Goal: Task Accomplishment & Management: Complete application form

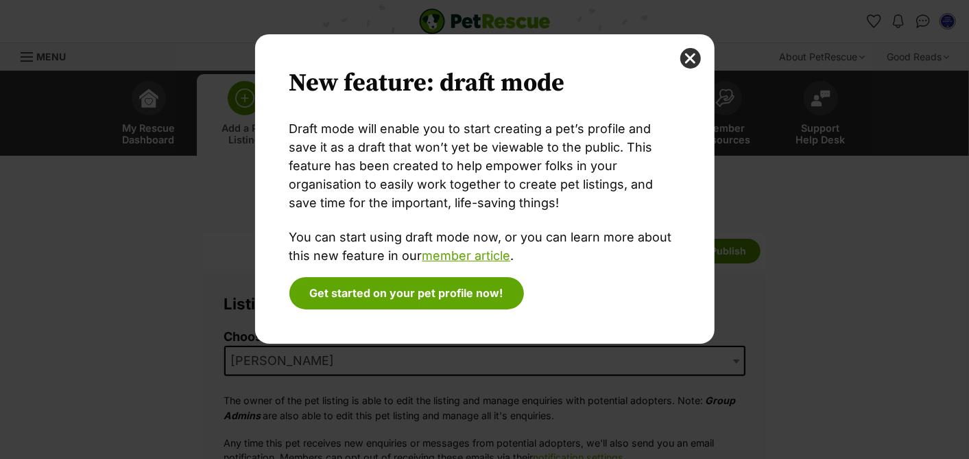
click at [578, 358] on div "New feature: draft mode Draft mode will enable you to start creating a pet’s pr…" at bounding box center [485, 229] width 480 height 390
click at [691, 63] on button "close" at bounding box center [690, 58] width 21 height 21
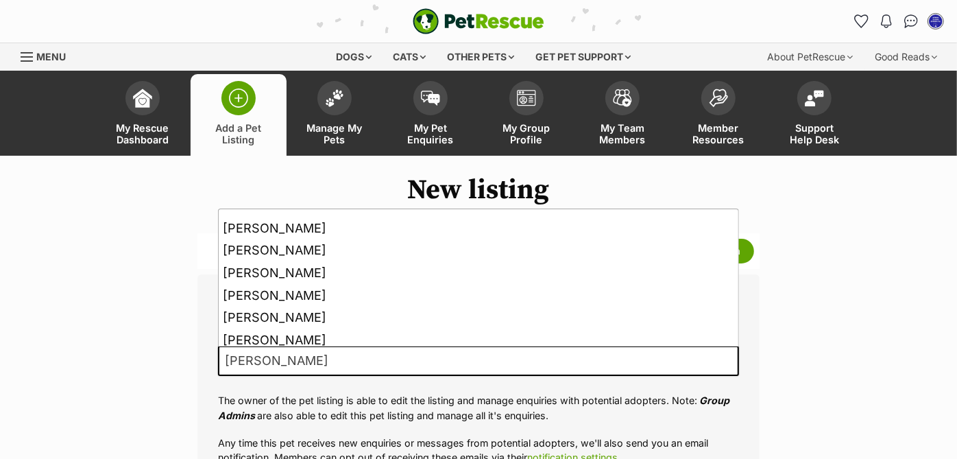
click at [395, 358] on span "[PERSON_NAME]" at bounding box center [478, 361] width 521 height 30
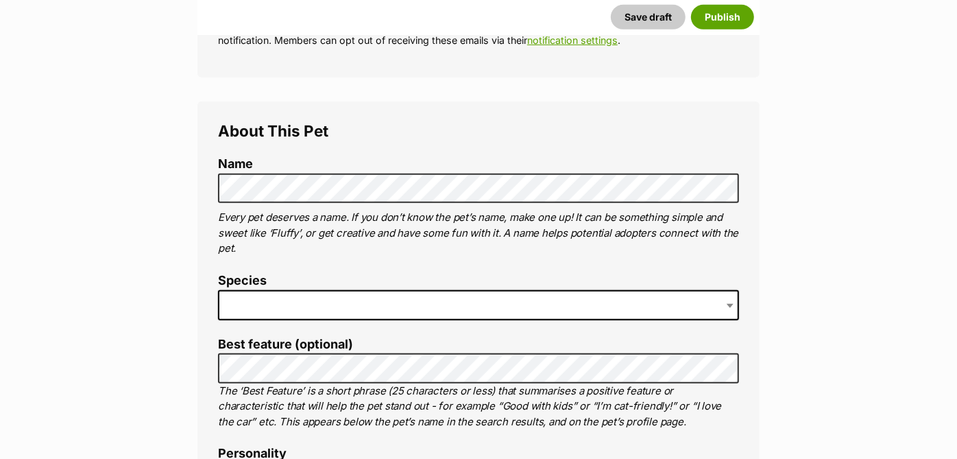
scroll to position [397, 0]
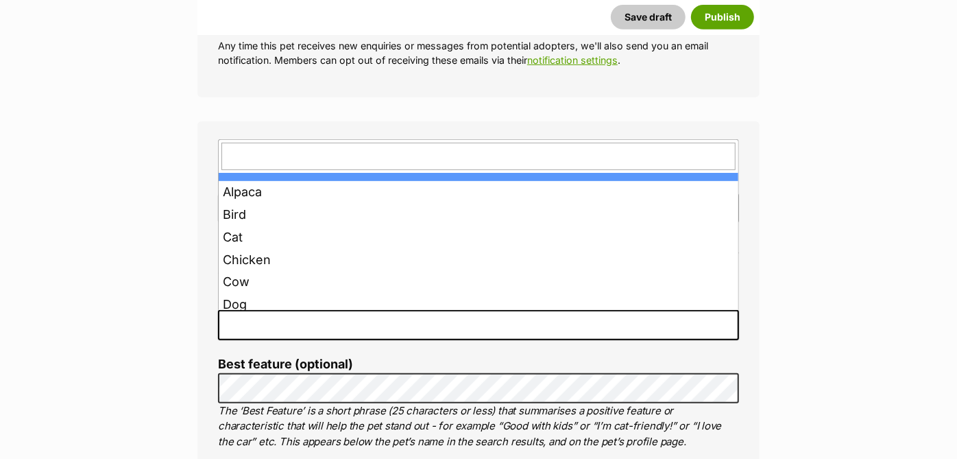
click at [463, 337] on span at bounding box center [478, 325] width 521 height 30
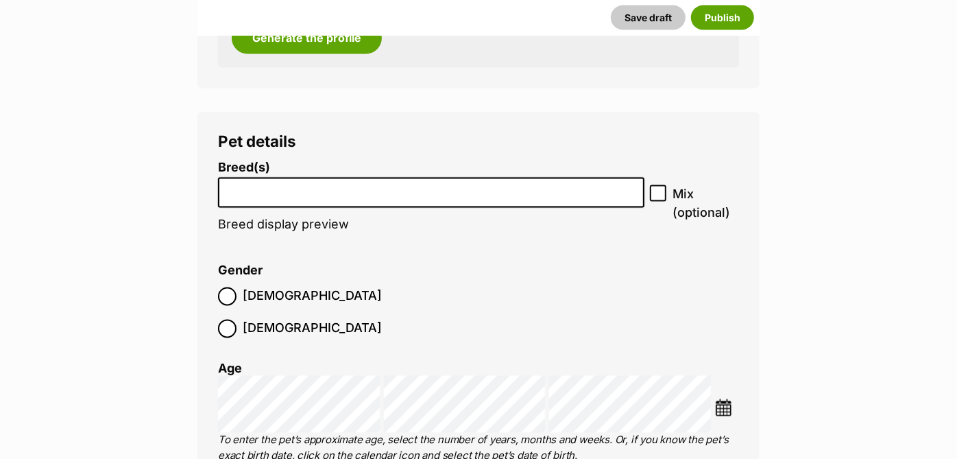
scroll to position [1584, 0]
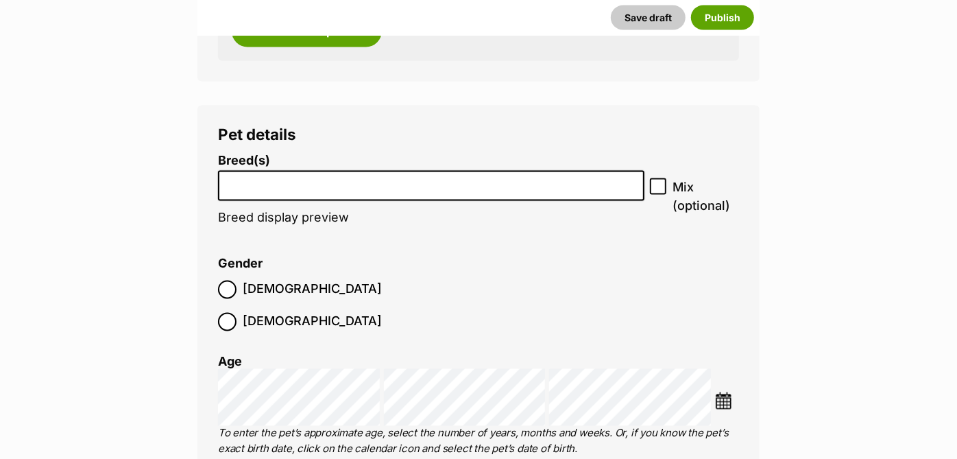
click at [494, 188] on input "search" at bounding box center [431, 183] width 417 height 14
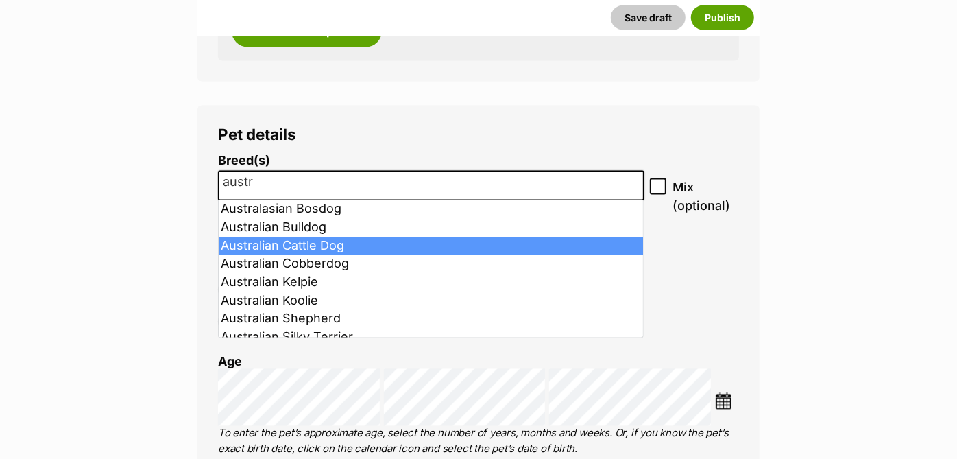
type input "austr"
select select "15"
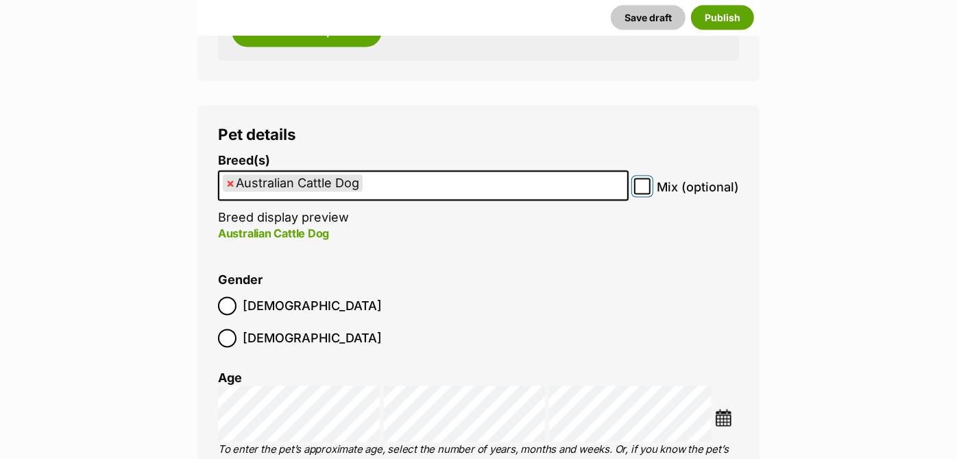
click at [651, 188] on input "Mix (optional)" at bounding box center [642, 186] width 16 height 16
checkbox input "true"
click at [728, 409] on img at bounding box center [723, 417] width 17 height 17
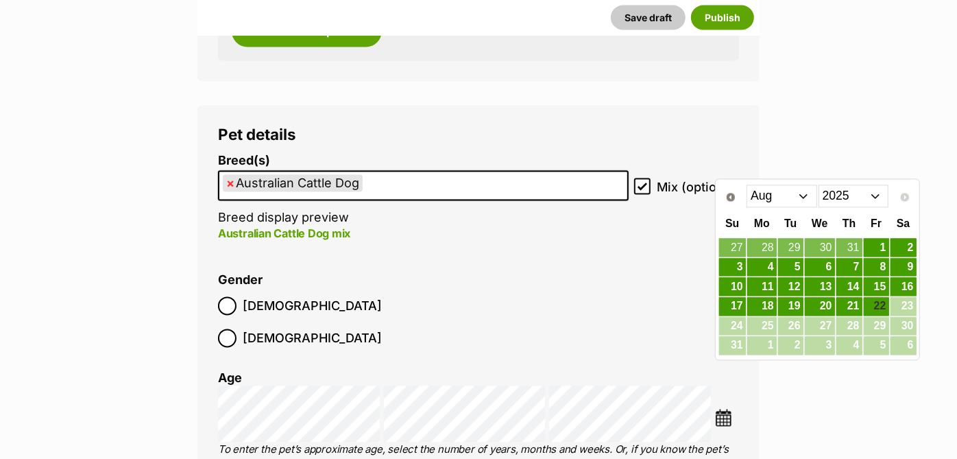
click at [870, 200] on select "2015 2016 2017 2018 2019 2020 2021 2022 2023 2024 2025" at bounding box center [854, 196] width 71 height 22
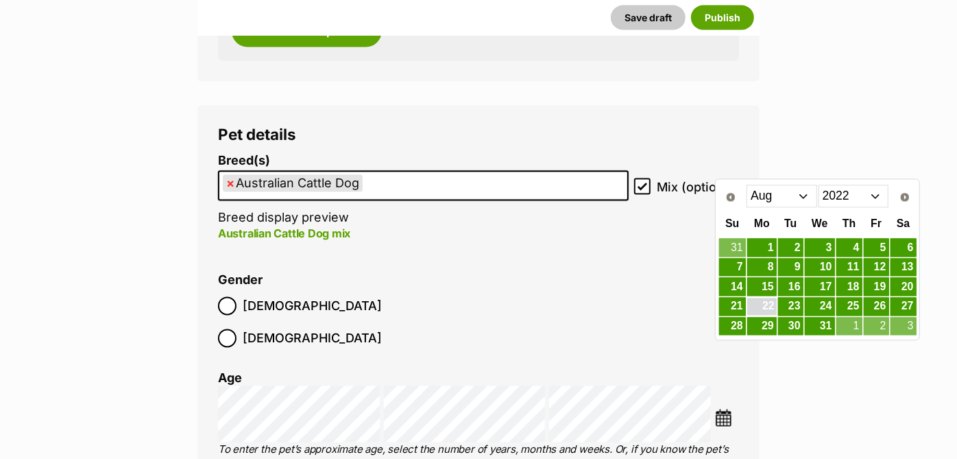
click at [768, 305] on link "22" at bounding box center [762, 306] width 29 height 17
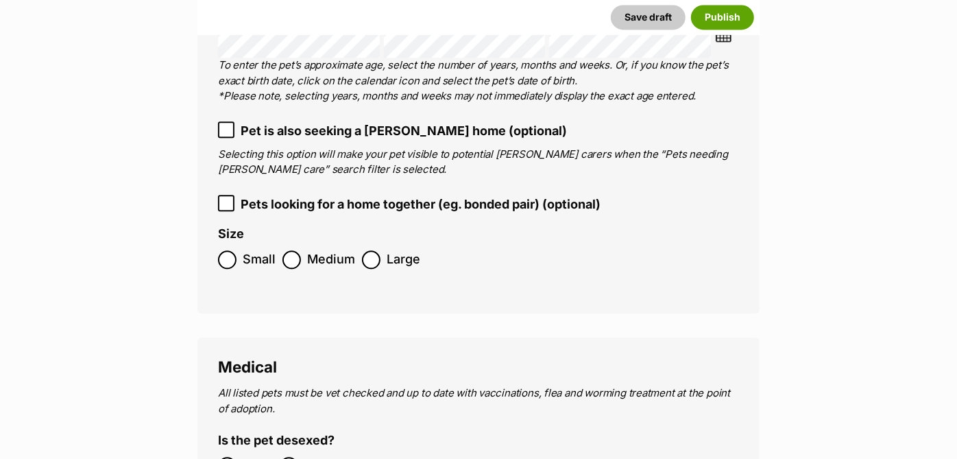
scroll to position [1889, 0]
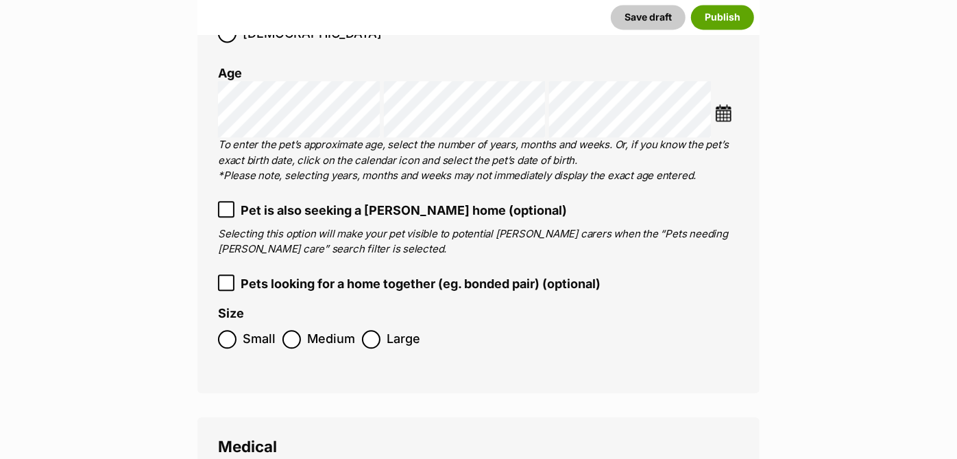
click at [227, 204] on icon at bounding box center [227, 209] width 10 height 10
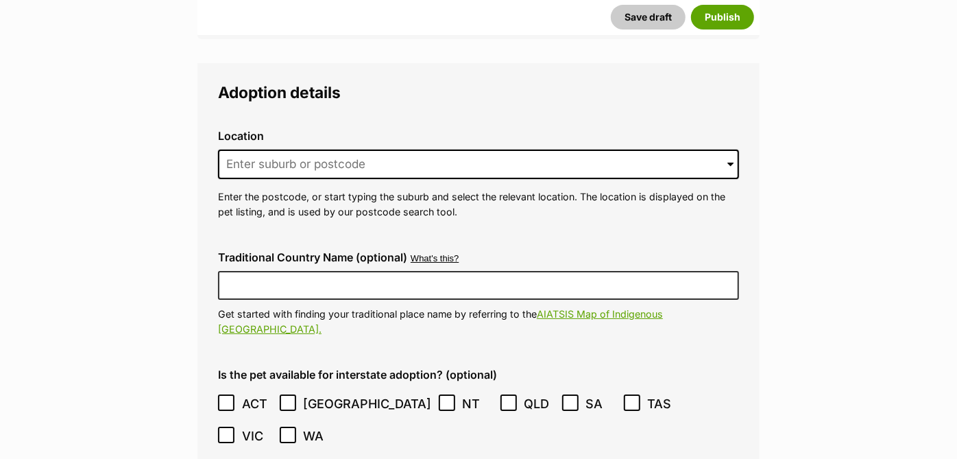
scroll to position [3167, 0]
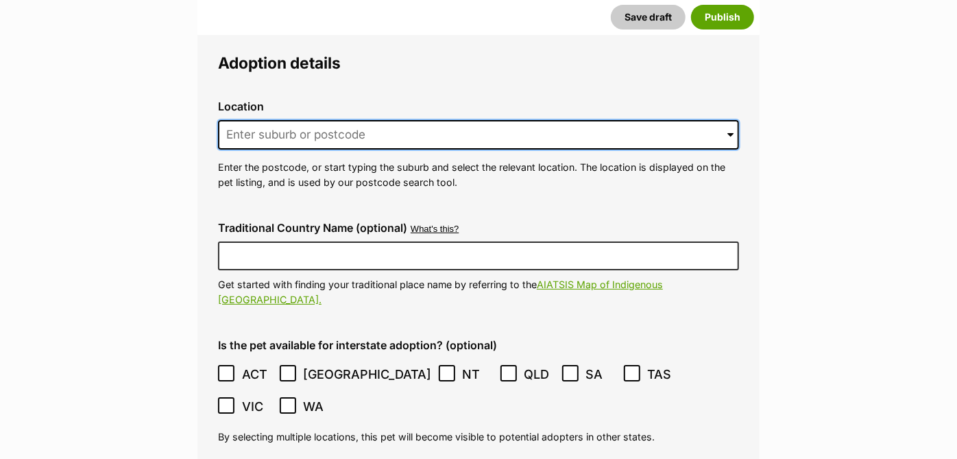
click at [315, 120] on input at bounding box center [478, 135] width 521 height 30
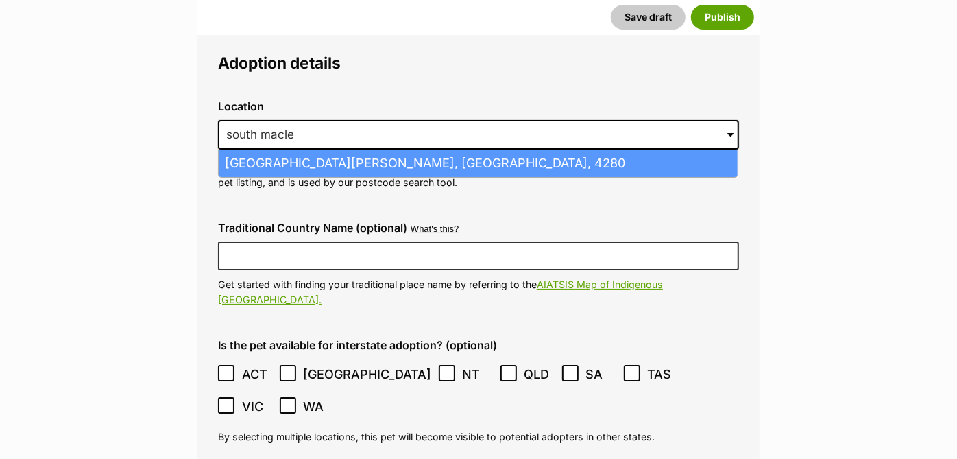
click at [343, 150] on li "South Maclean, Queensland, 4280" at bounding box center [478, 163] width 519 height 27
type input "South Maclean, Queensland, 4280"
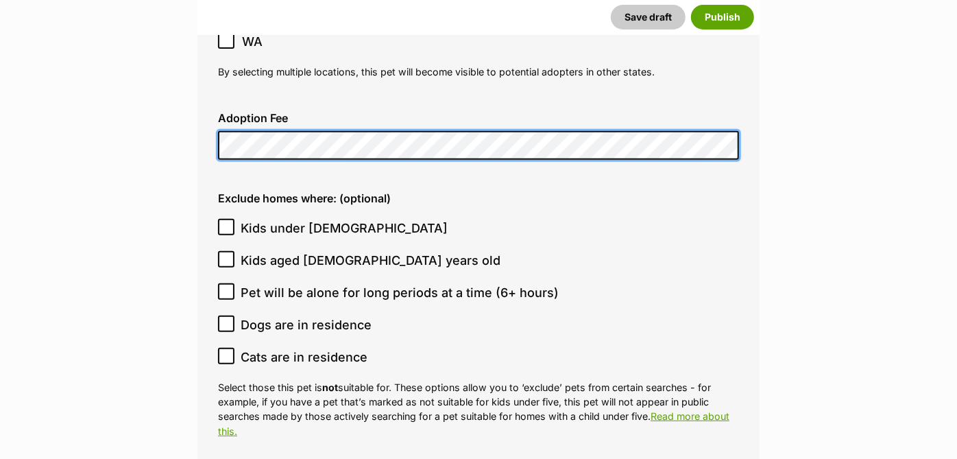
scroll to position [3568, 0]
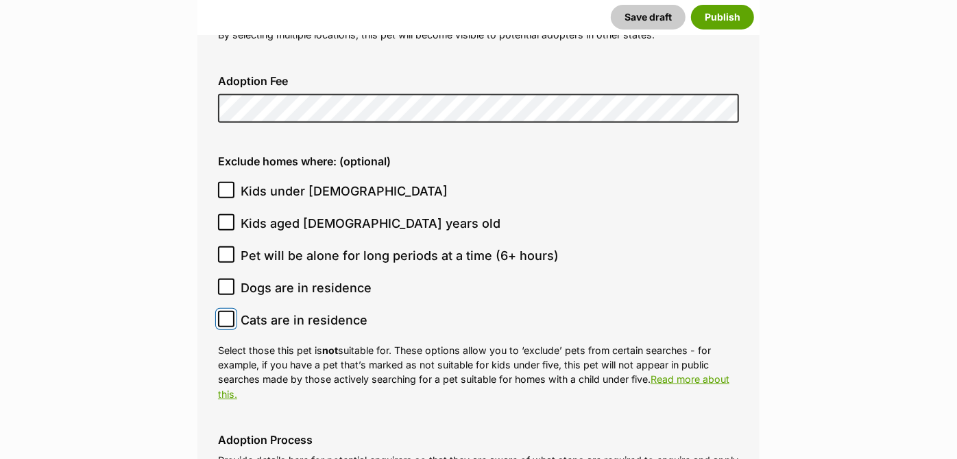
click at [220, 311] on input "Cats are in residence" at bounding box center [226, 319] width 16 height 16
checkbox input "true"
click at [229, 282] on icon at bounding box center [227, 287] width 10 height 10
click at [229, 278] on input "Dogs are in residence" at bounding box center [226, 286] width 16 height 16
checkbox input "true"
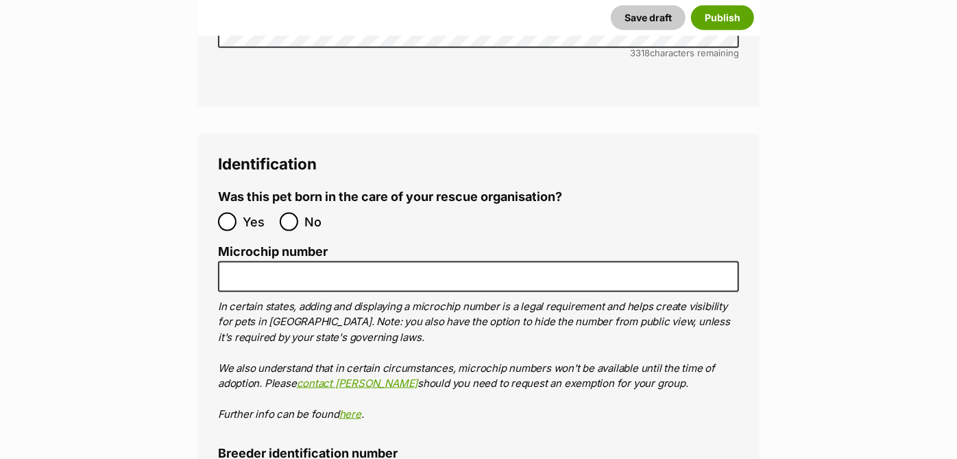
scroll to position [4411, 0]
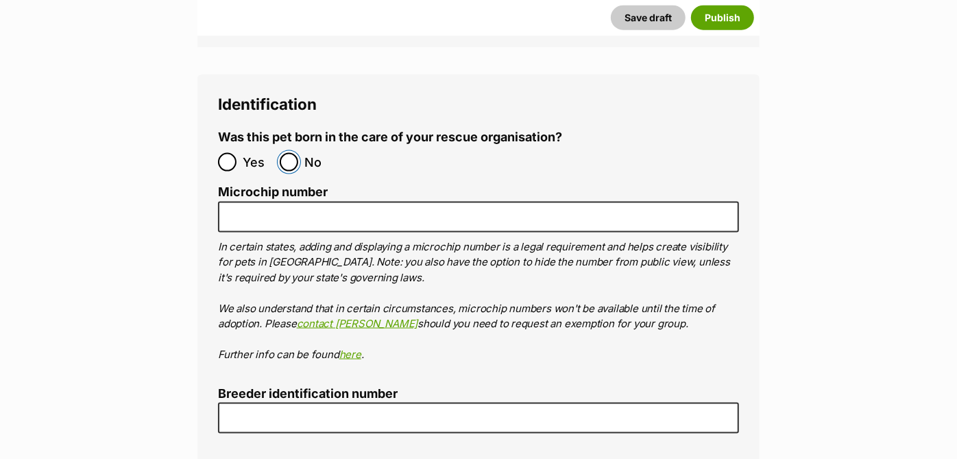
click at [292, 153] on input "No" at bounding box center [289, 162] width 19 height 19
radio input "true"
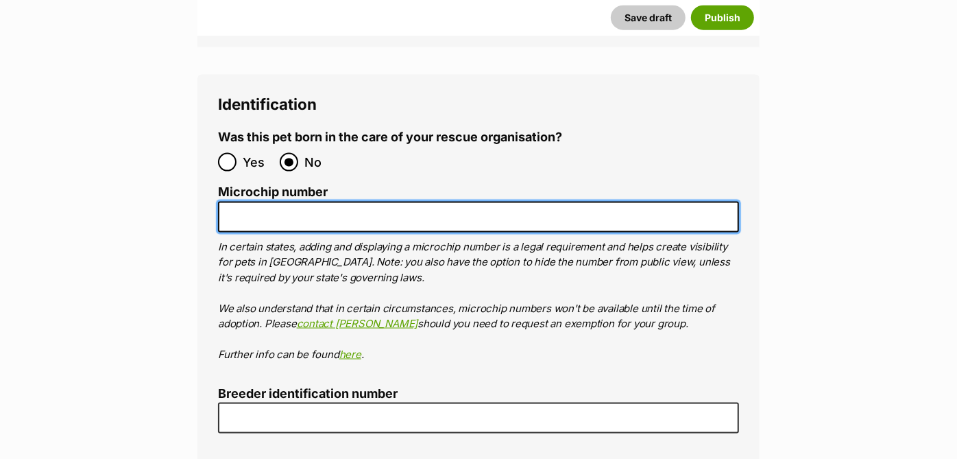
click at [322, 202] on input "Microchip number" at bounding box center [478, 217] width 521 height 31
paste input "956000015719809"
type input "956000015719809"
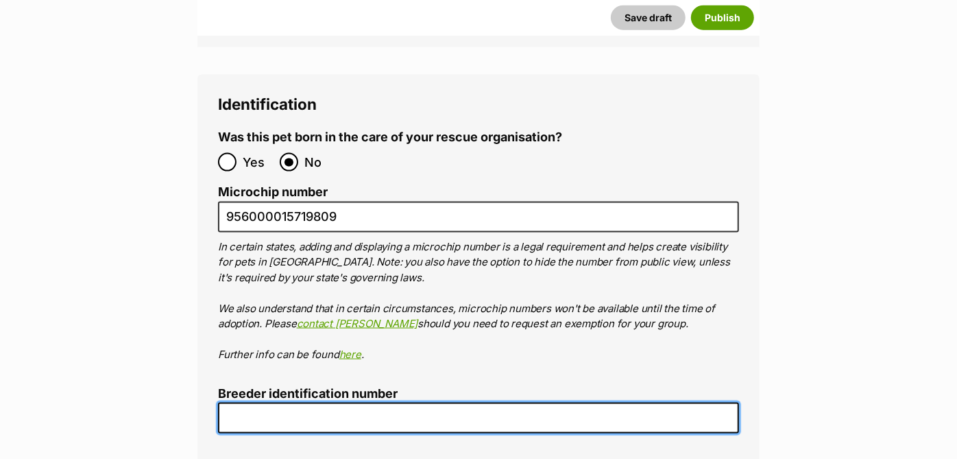
click at [275, 403] on input "Breeder identification number" at bounding box center [478, 418] width 521 height 31
type input "0013147113896"
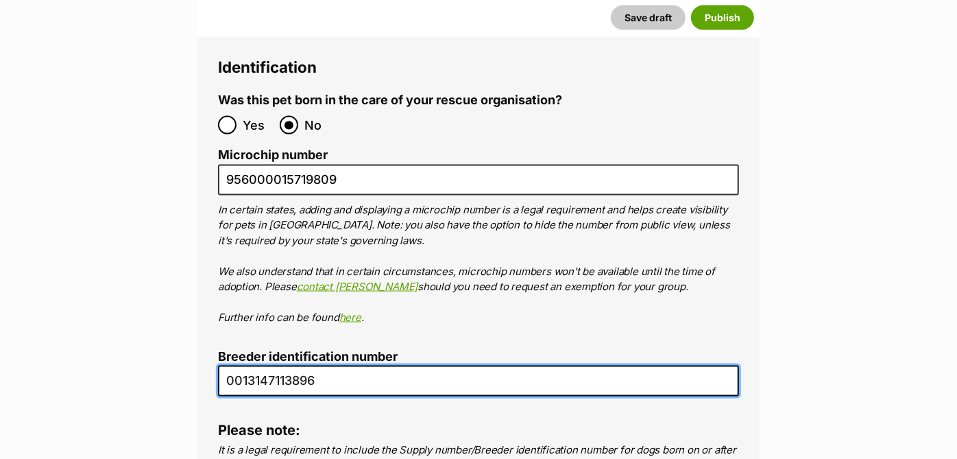
scroll to position [4388, 0]
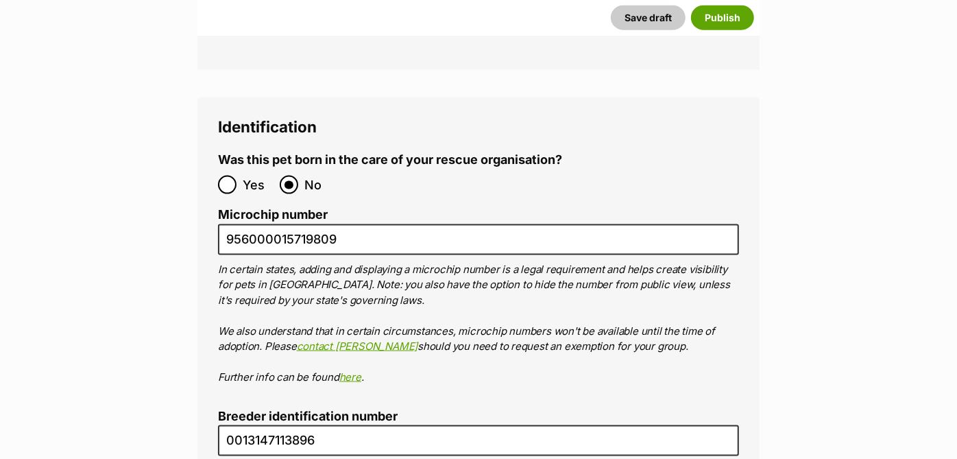
drag, startPoint x: 572, startPoint y: 192, endPoint x: 700, endPoint y: 243, distance: 137.3
click at [700, 243] on ol "Microchip number 956000015719809 In certain states, adding and displaying a mic…" at bounding box center [478, 296] width 521 height 177
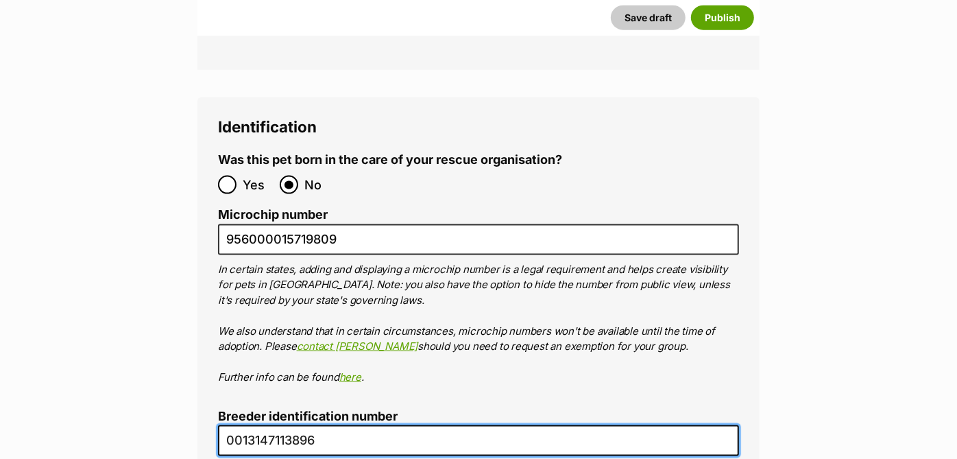
click at [282, 425] on input "0013147113896" at bounding box center [478, 440] width 521 height 31
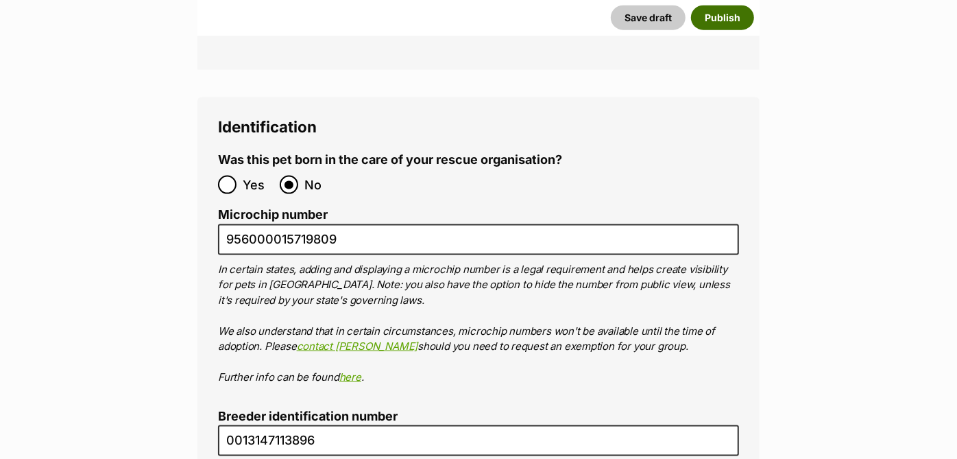
click at [739, 17] on button "Publish" at bounding box center [722, 17] width 63 height 25
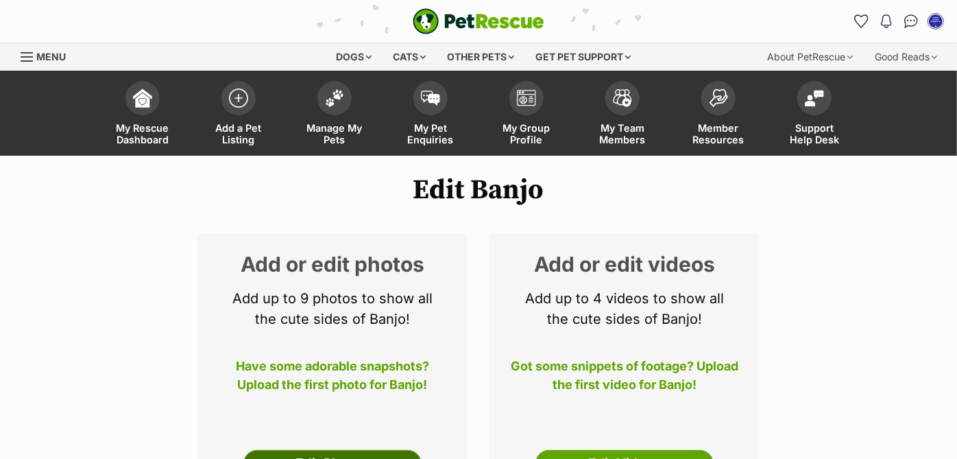
click at [331, 455] on link "Edit Photos" at bounding box center [332, 463] width 178 height 27
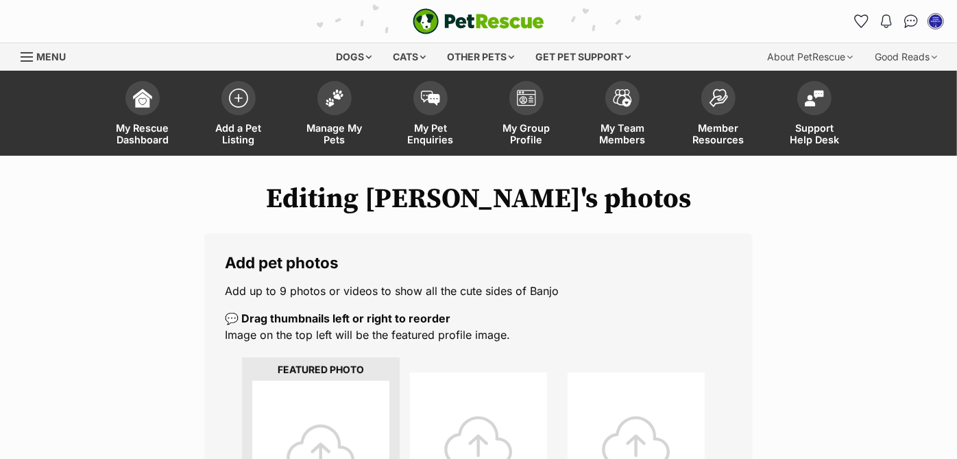
click at [315, 435] on div at bounding box center [320, 449] width 137 height 137
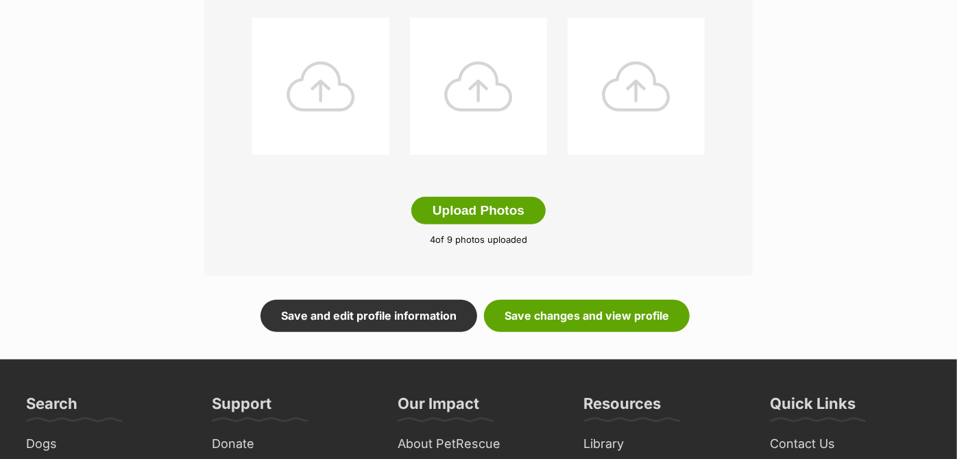
scroll to position [732, 0]
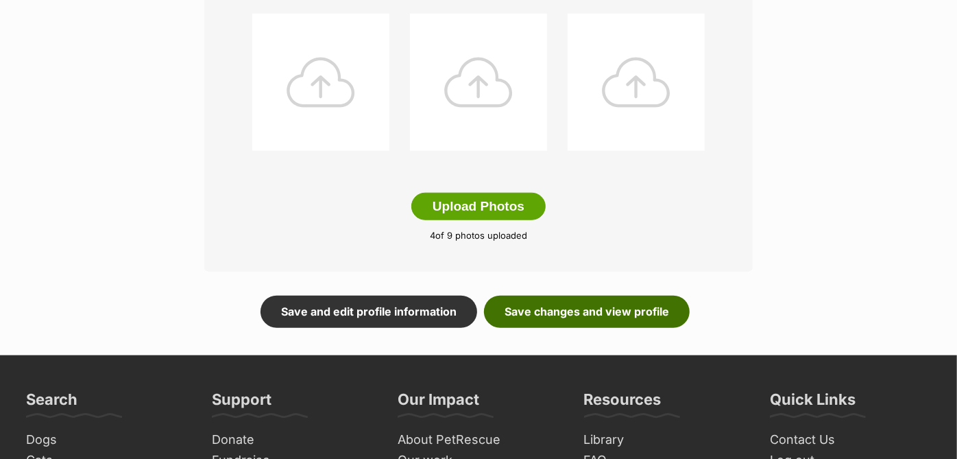
click at [560, 310] on link "Save changes and view profile" at bounding box center [587, 312] width 206 height 32
